Goal: Information Seeking & Learning: Learn about a topic

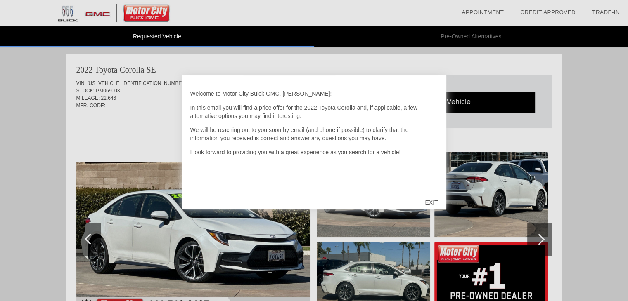
click at [316, 167] on div "Welcome to Motor City Buick GMC, [PERSON_NAME]! In this email you will find a p…" at bounding box center [314, 137] width 248 height 107
click at [316, 195] on div "EXIT" at bounding box center [430, 202] width 29 height 25
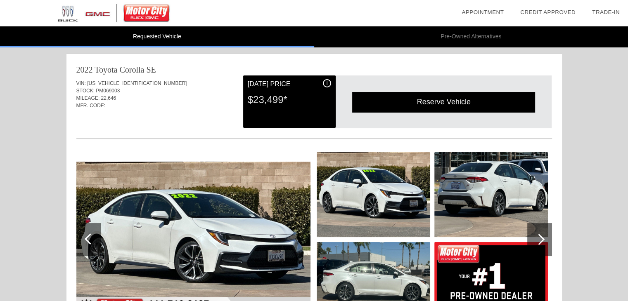
click at [316, 85] on div "i" at bounding box center [327, 83] width 8 height 8
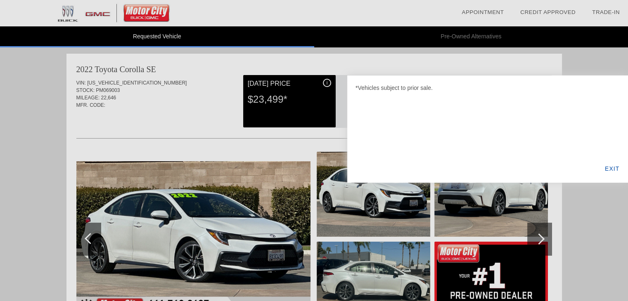
click at [316, 85] on div at bounding box center [314, 150] width 628 height 301
click at [316, 167] on div "EXIT" at bounding box center [612, 169] width 32 height 28
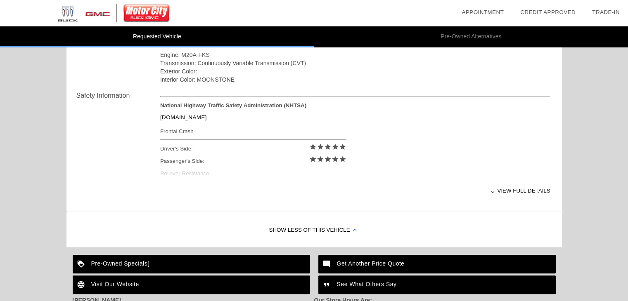
scroll to position [308, 0]
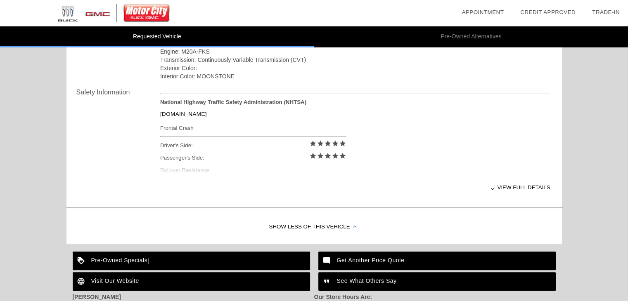
click at [316, 187] on div "View full details" at bounding box center [355, 187] width 390 height 20
click at [272, 76] on div "Interior Color: MOONSTONE" at bounding box center [355, 76] width 390 height 8
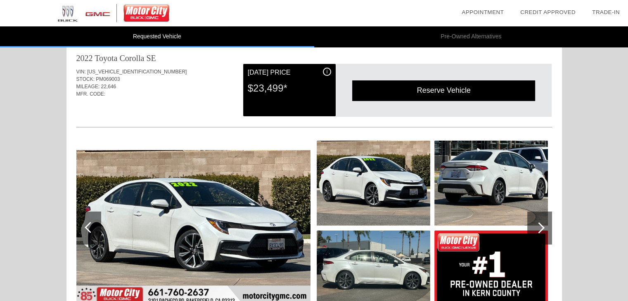
scroll to position [0, 0]
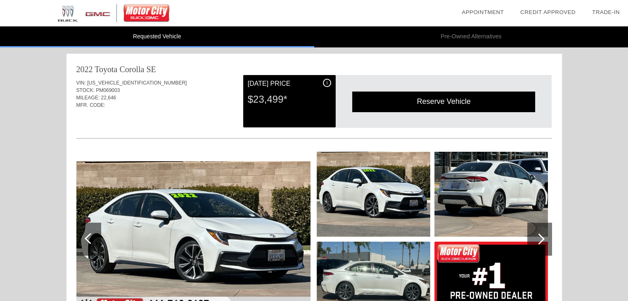
click at [274, 99] on div "$23,499*" at bounding box center [289, 99] width 83 height 21
click at [207, 106] on div "MFR. CODE:" at bounding box center [313, 105] width 475 height 7
